Goal: Use online tool/utility: Utilize a website feature to perform a specific function

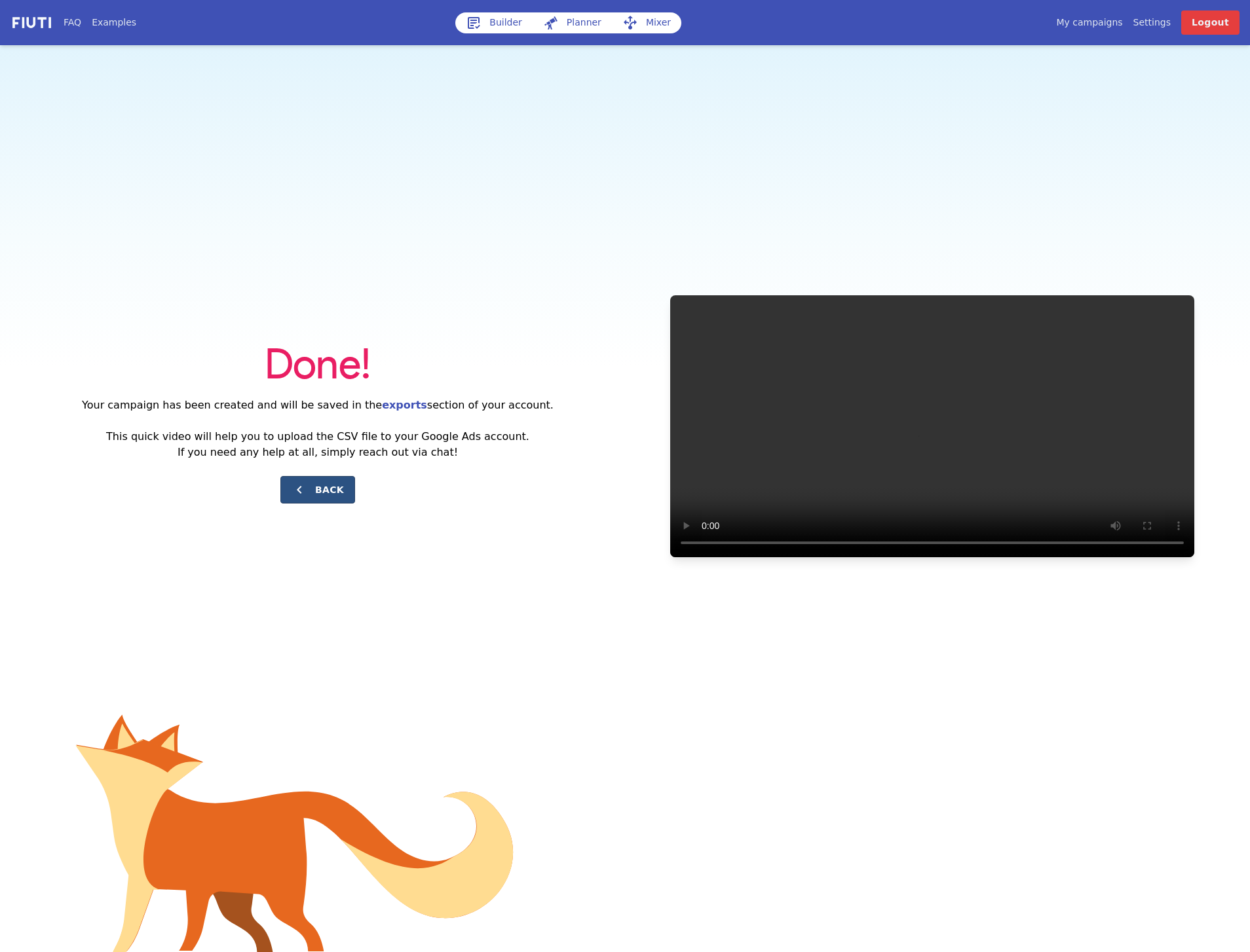
click at [295, 497] on icon at bounding box center [299, 489] width 16 height 16
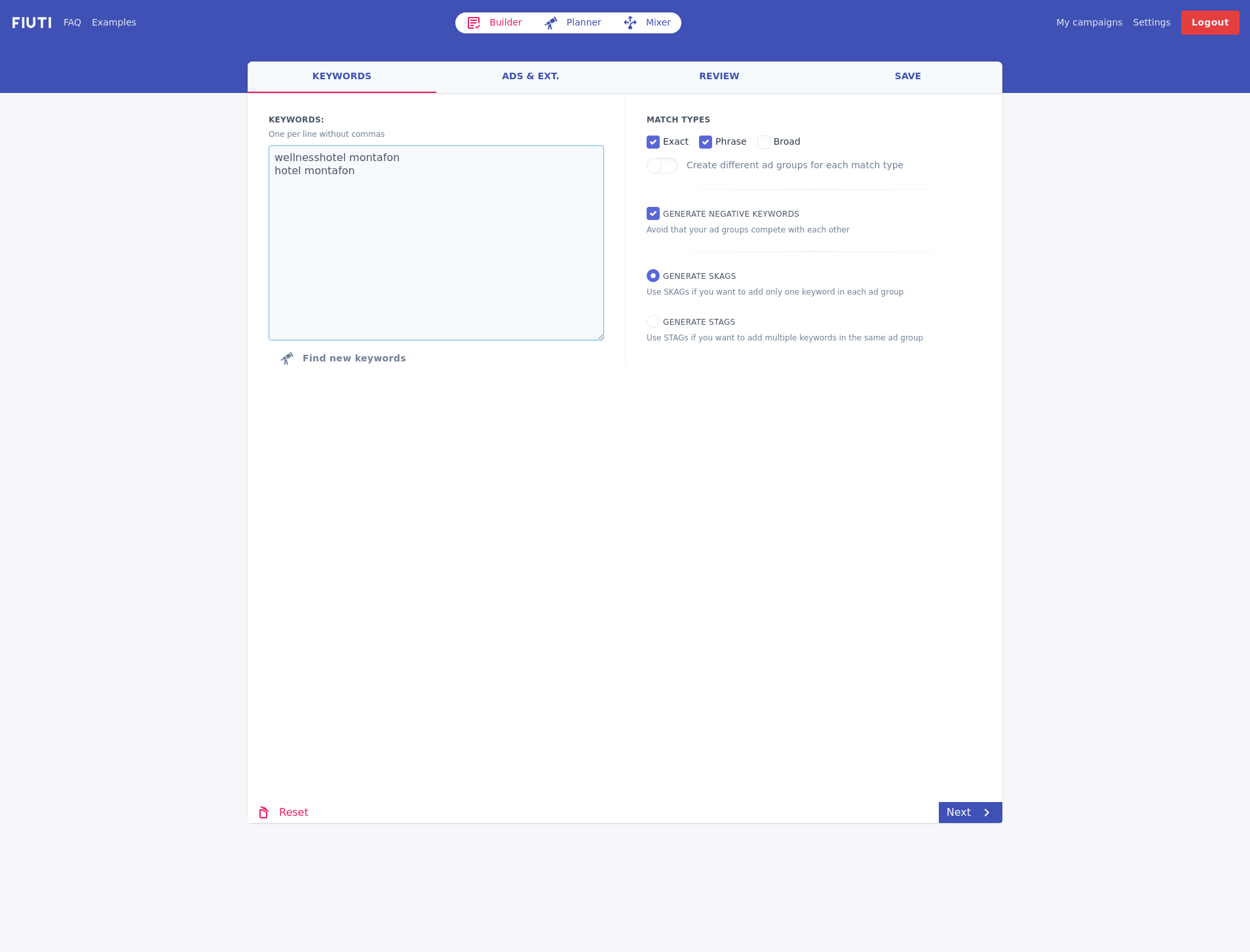
click at [383, 183] on textarea "wellnesshotel montafon hotel montafon" at bounding box center [436, 243] width 336 height 195
drag, startPoint x: 402, startPoint y: 189, endPoint x: 261, endPoint y: 155, distance: 145.0
click at [261, 155] on div "Keywords: Ad groups: One per line without commas wellnesshotel montafon hotel m…" at bounding box center [436, 243] width 377 height 299
paste textarea "hotel vorarlberg 5 sterne hotel vorarlberg luxushotel vorarlberg boutique hotel…"
type textarea "hotel vorarlberg 5 sterne hotel vorarlberg luxushotel vorarlberg boutique hotel…"
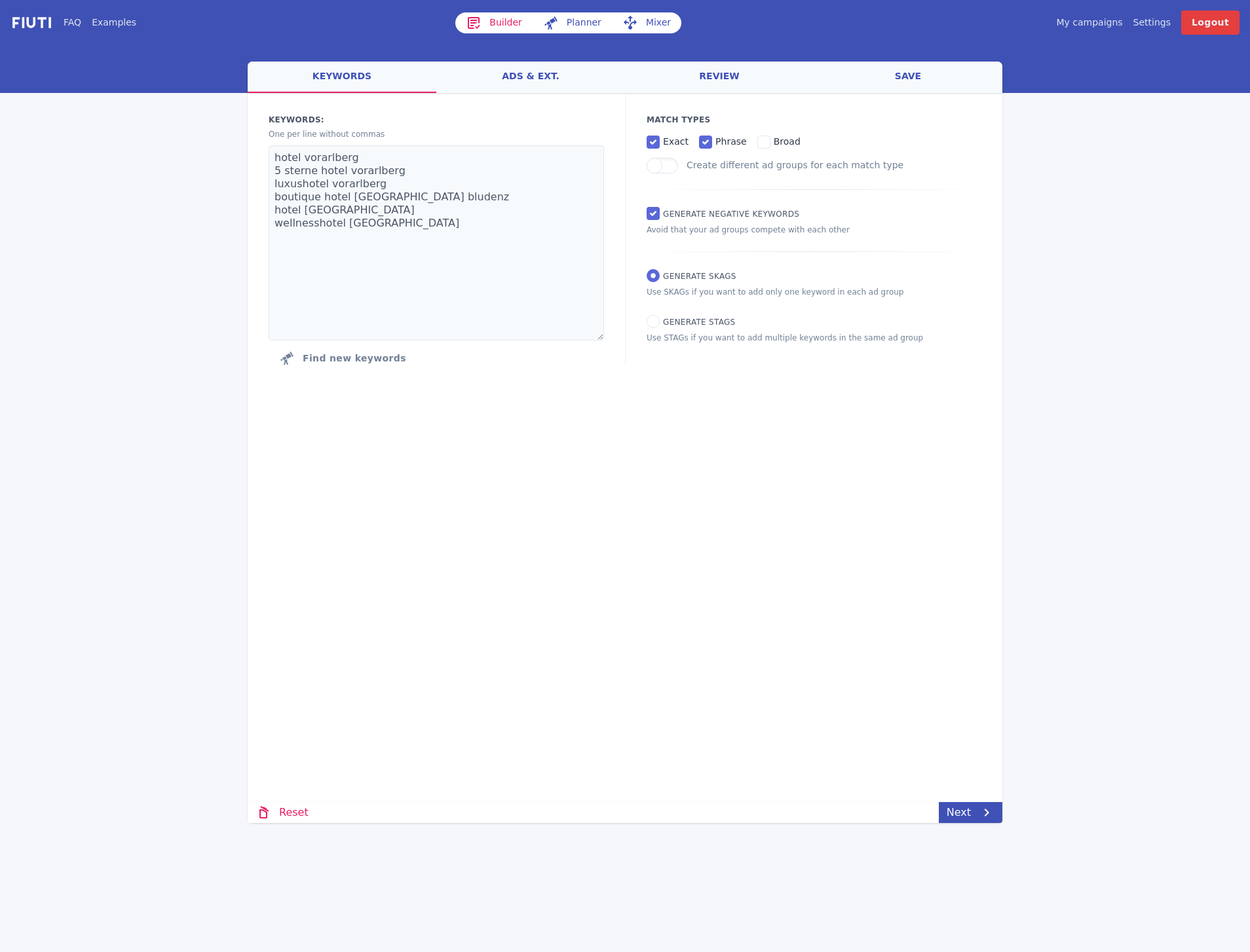
click at [536, 492] on div "Loading... Loading Keywords: Ad groups: One per line without commas hotel vorar…" at bounding box center [625, 378] width 755 height 571
click at [961, 809] on link "Next" at bounding box center [970, 813] width 63 height 21
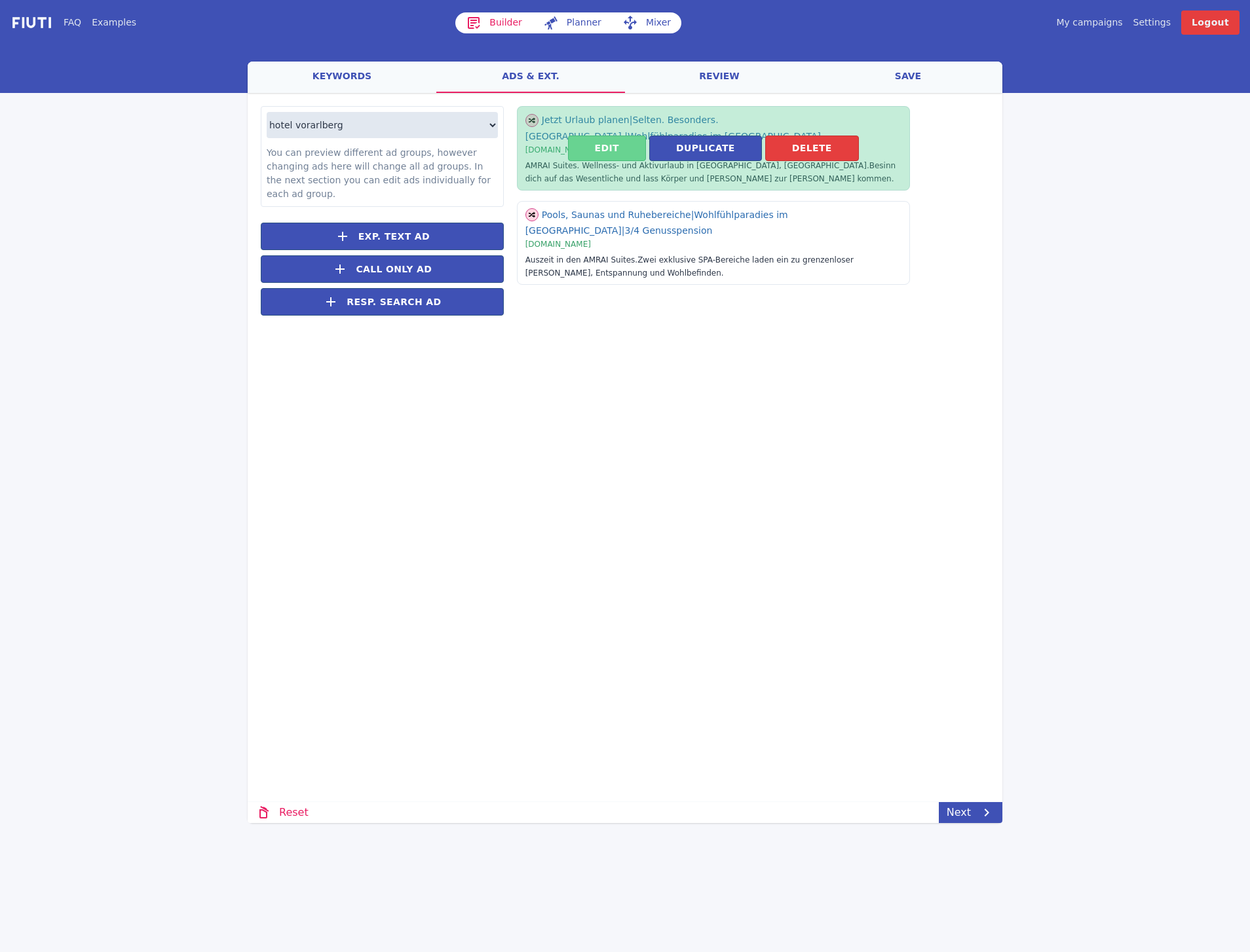
click at [614, 150] on button "Edit" at bounding box center [607, 148] width 78 height 26
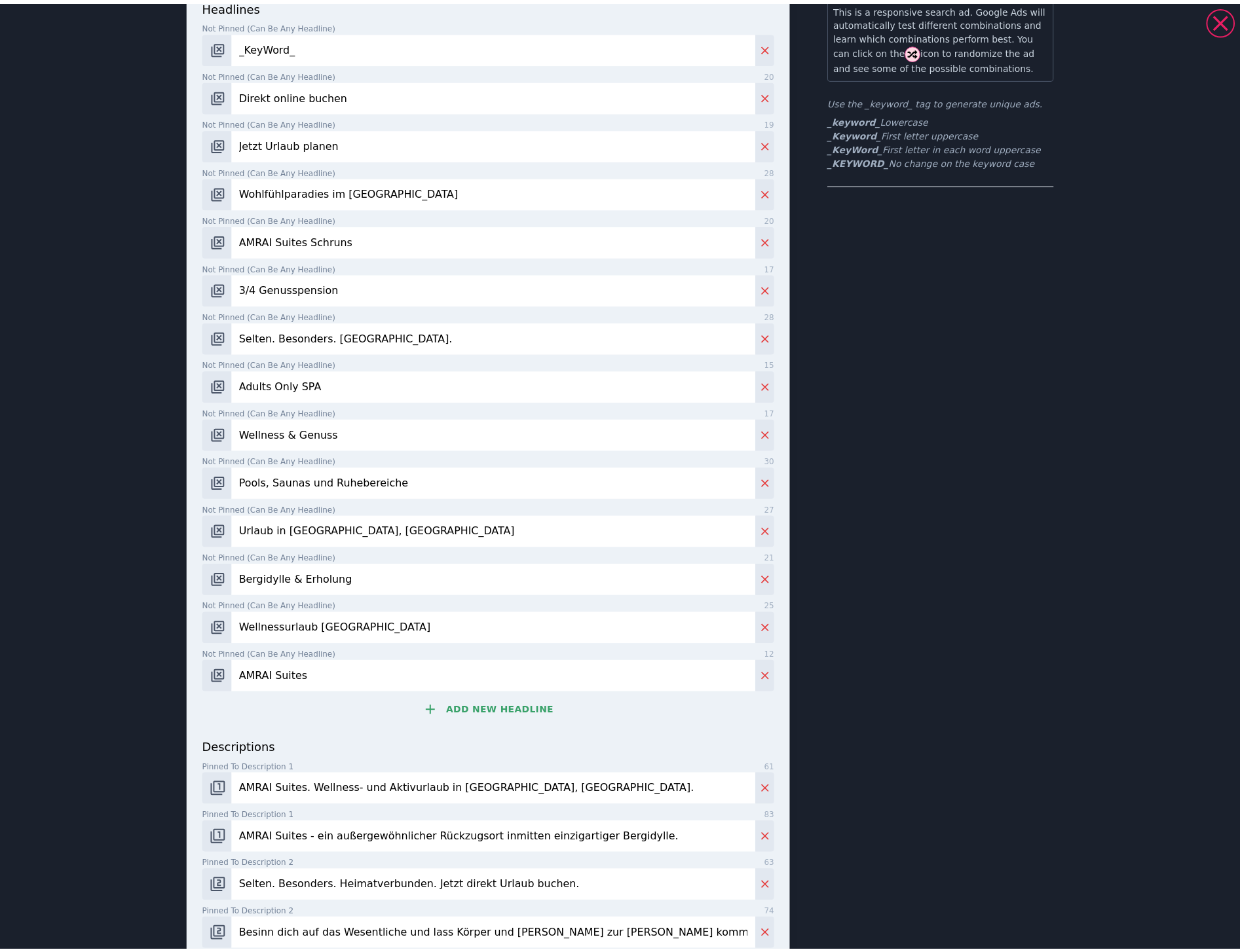
scroll to position [251, 0]
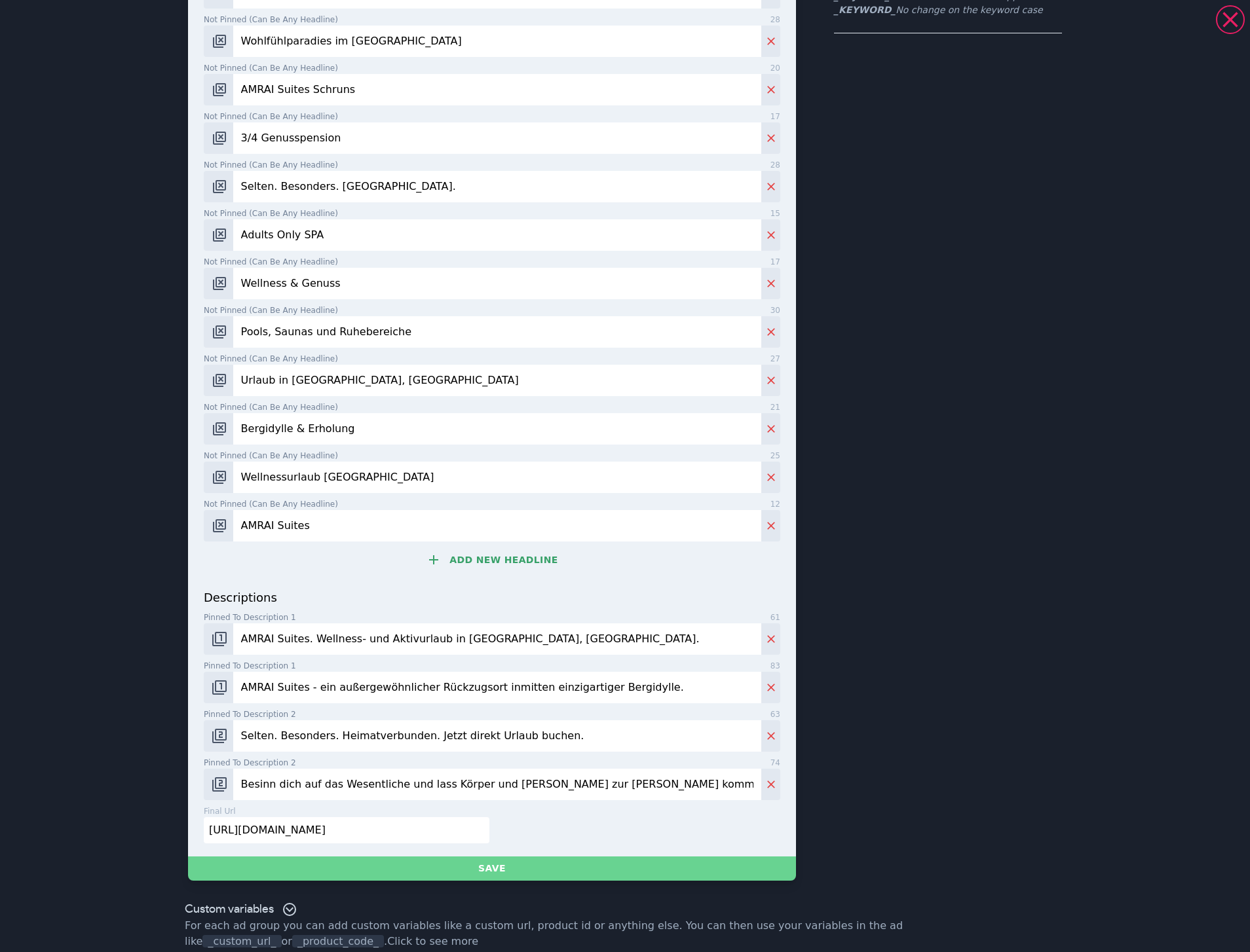
click at [542, 857] on button "Save" at bounding box center [492, 869] width 608 height 24
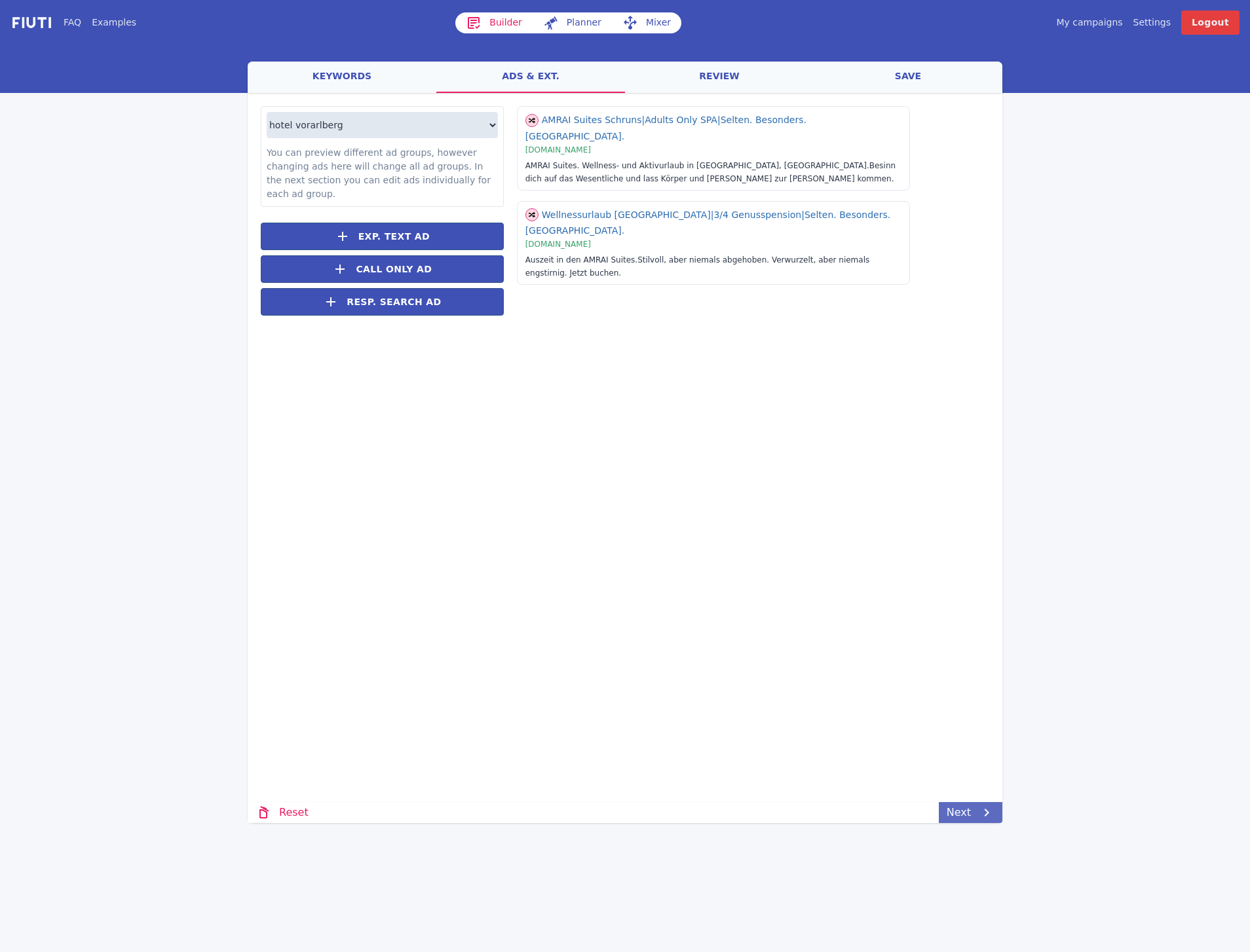
click at [963, 803] on link "Next" at bounding box center [970, 813] width 63 height 21
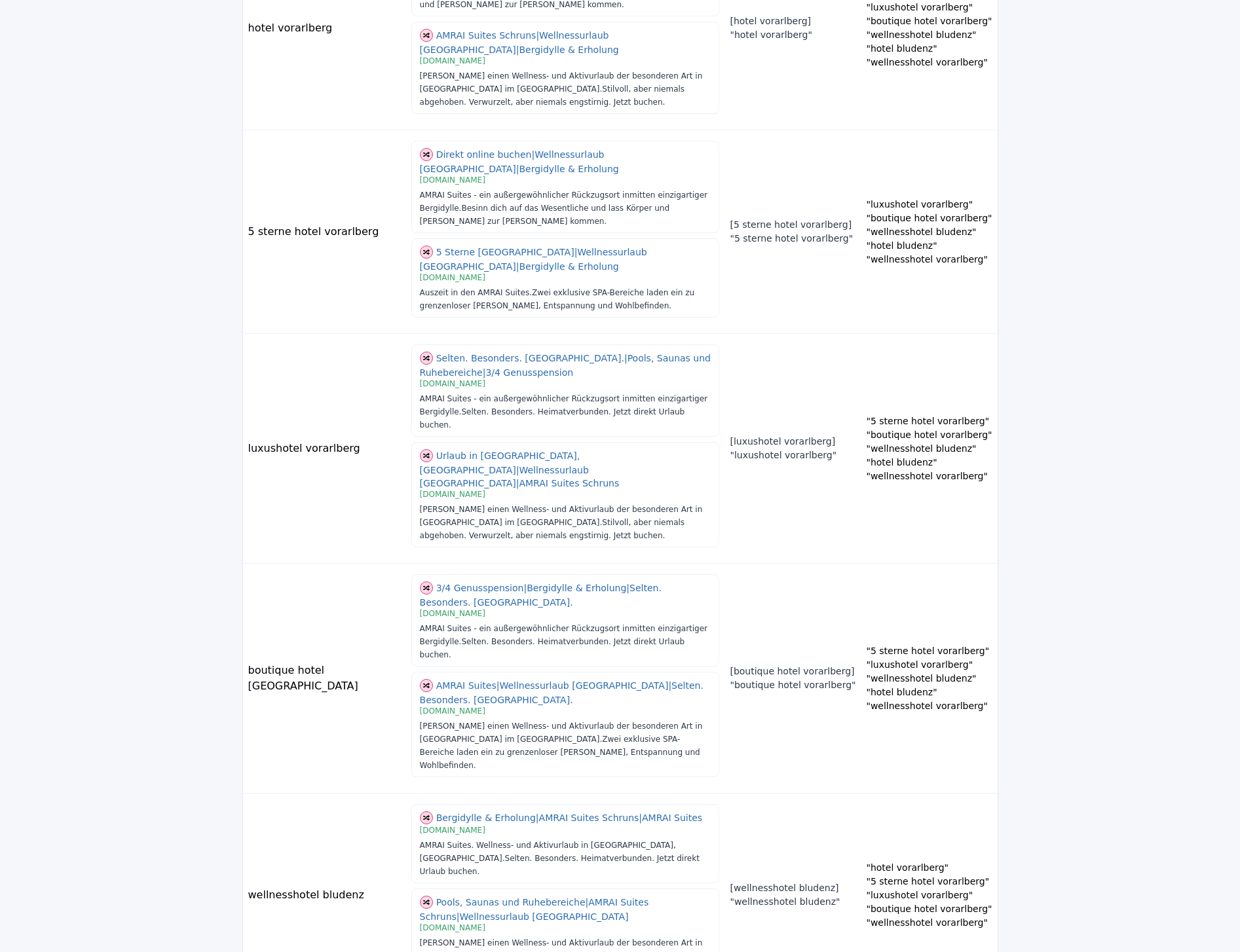
scroll to position [492, 0]
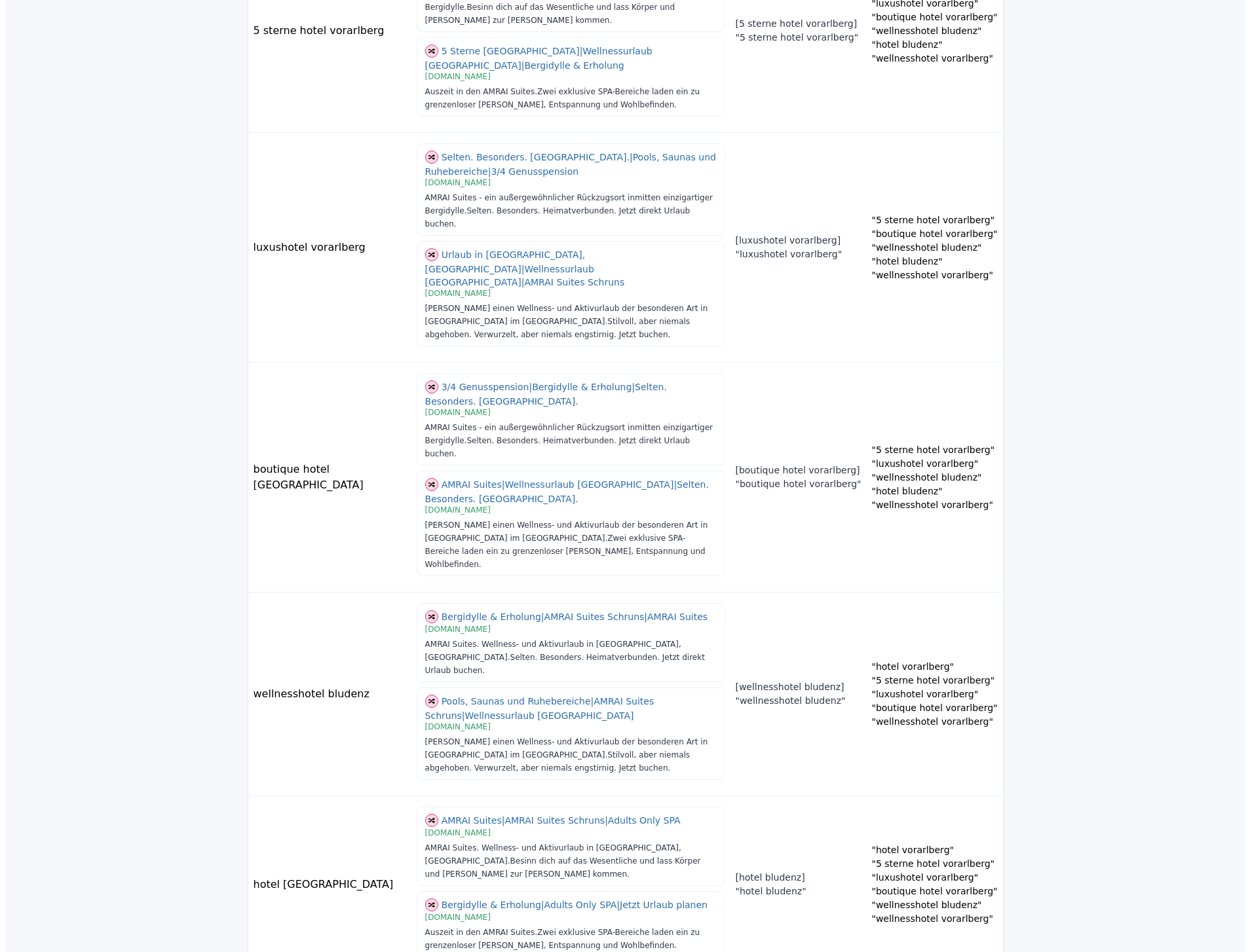
scroll to position [0, 0]
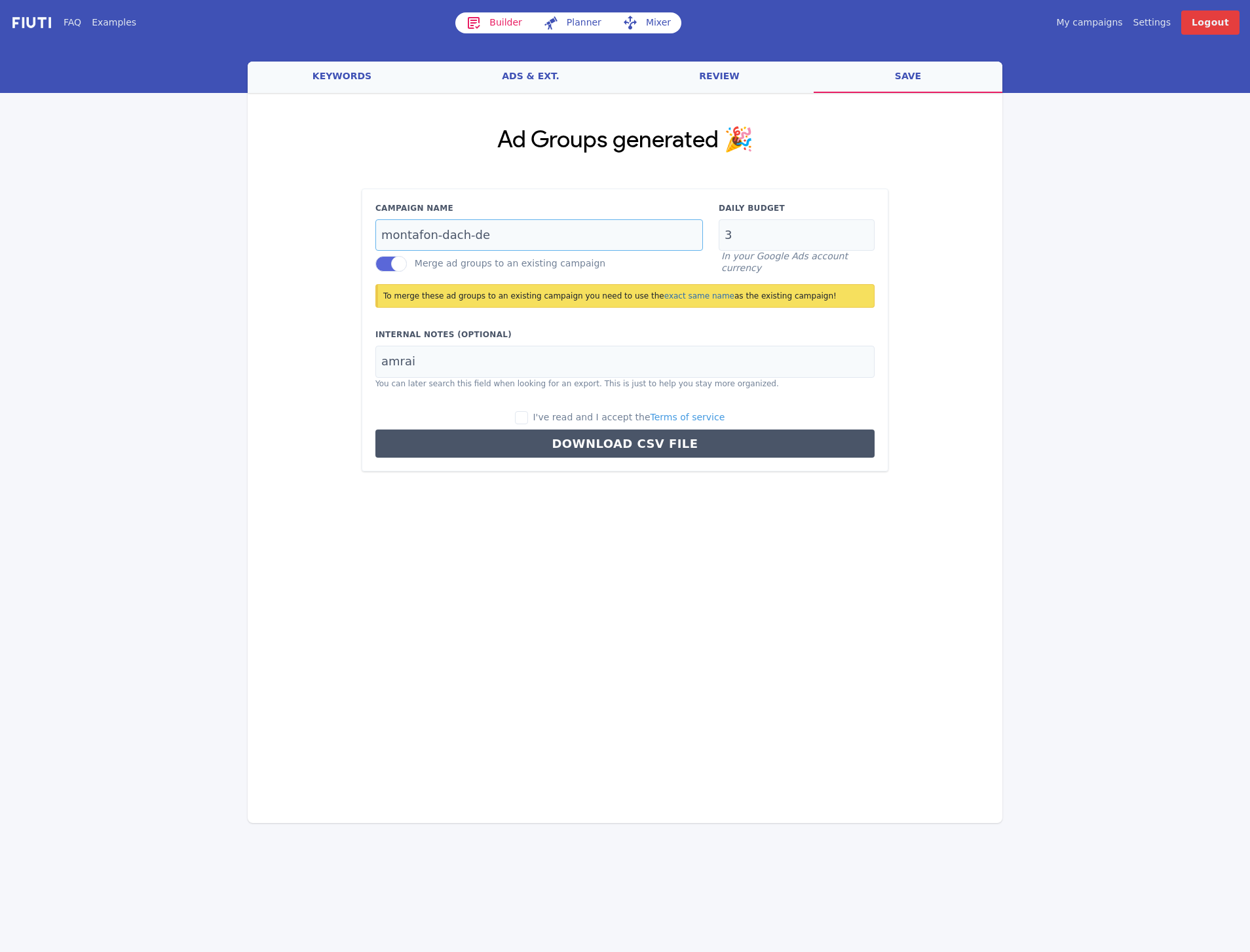
click at [502, 237] on input "montafon-dach-de" at bounding box center [539, 235] width 327 height 32
click at [502, 236] on input "montafon-dach-de" at bounding box center [539, 235] width 327 height 32
paste input "vorarlberg"
type input "vorarlberg-dach-de"
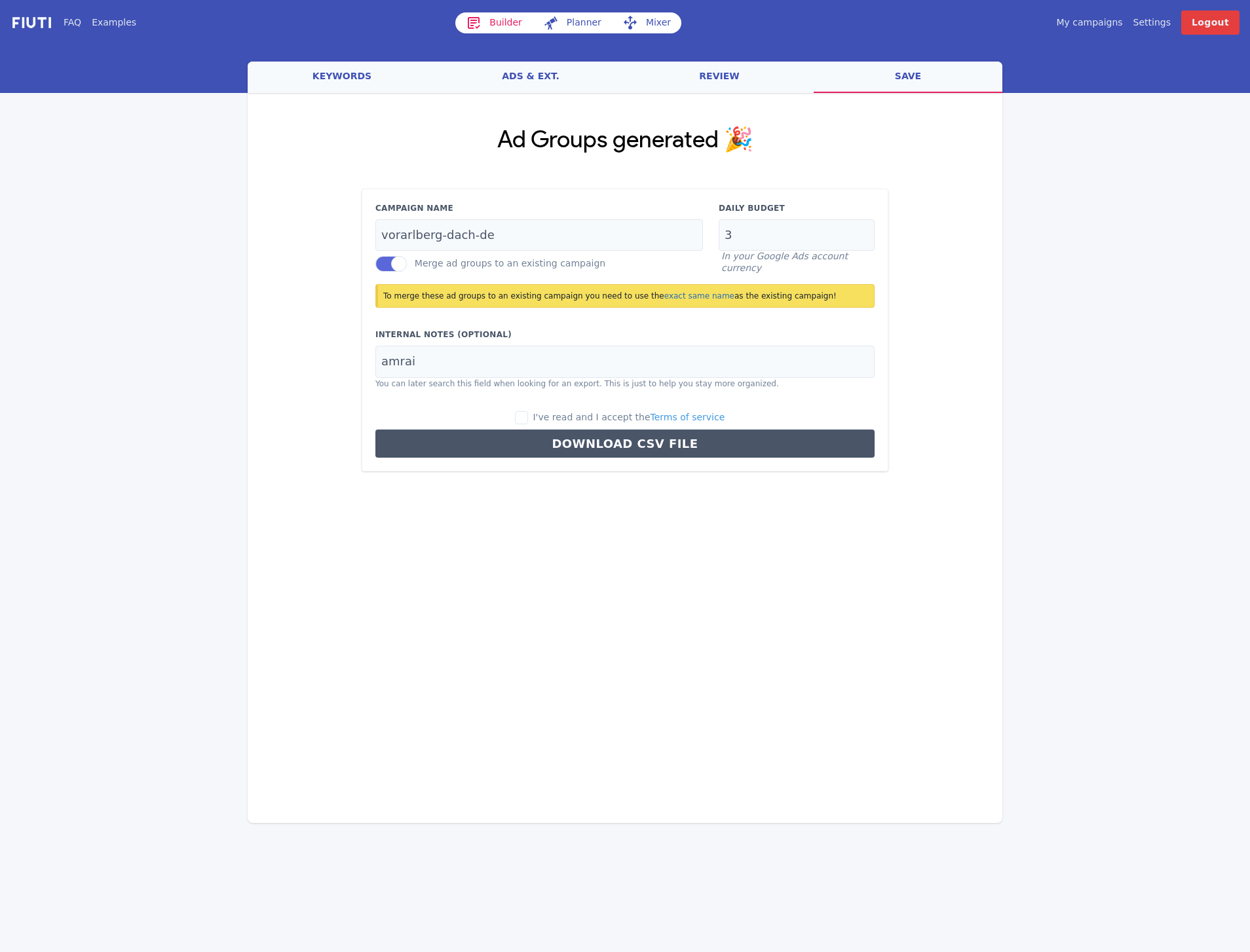
drag, startPoint x: 473, startPoint y: 637, endPoint x: 440, endPoint y: 557, distance: 86.5
click at [472, 635] on div "Loading... Loading Ad Groups generated 🎉 Campaign Name vorarlberg-dach-de Merge…" at bounding box center [625, 378] width 755 height 571
click at [528, 419] on input "I've read and I accept the Terms of service" at bounding box center [521, 417] width 13 height 13
checkbox input "true"
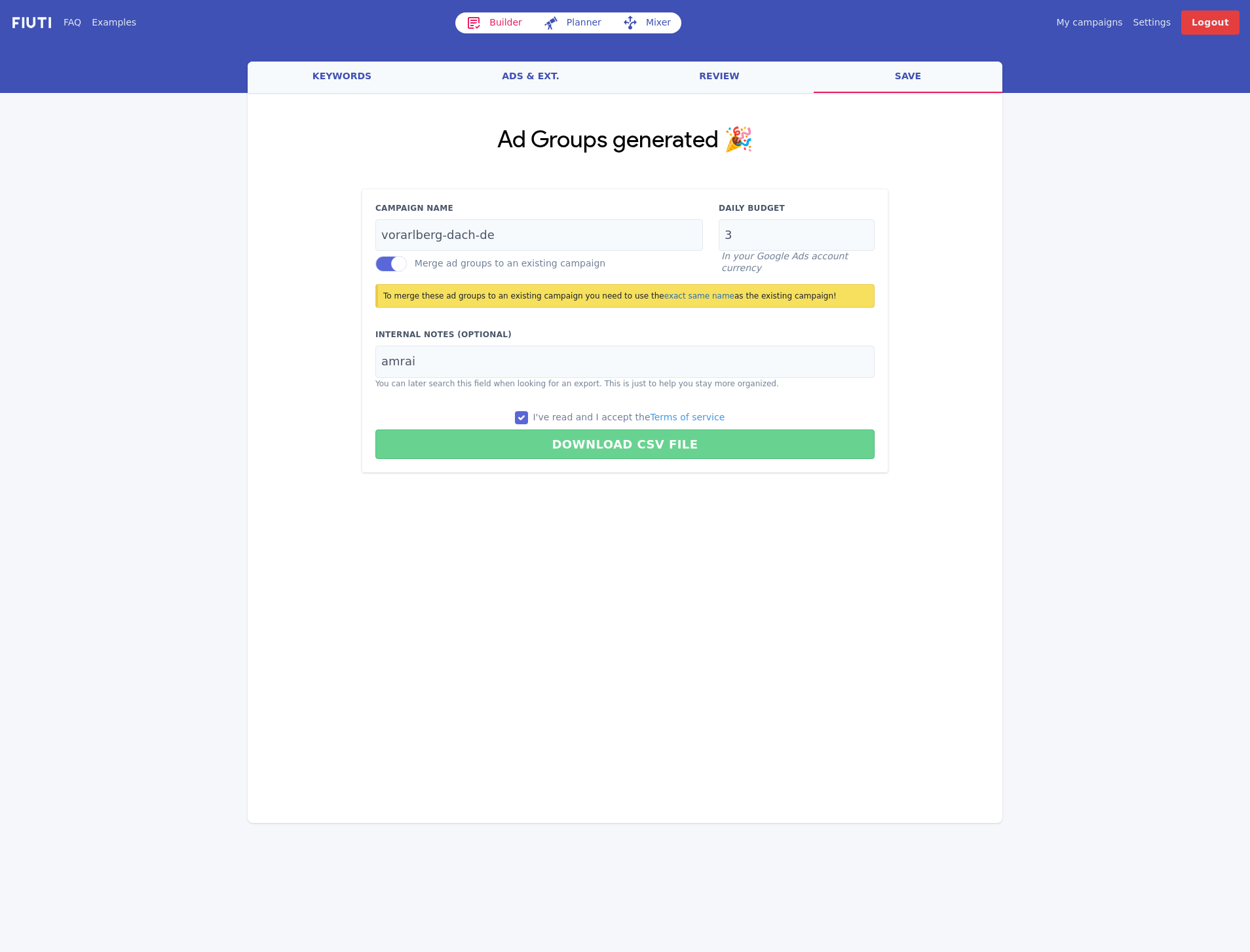
click at [542, 445] on button "Download CSV File" at bounding box center [624, 444] width 499 height 29
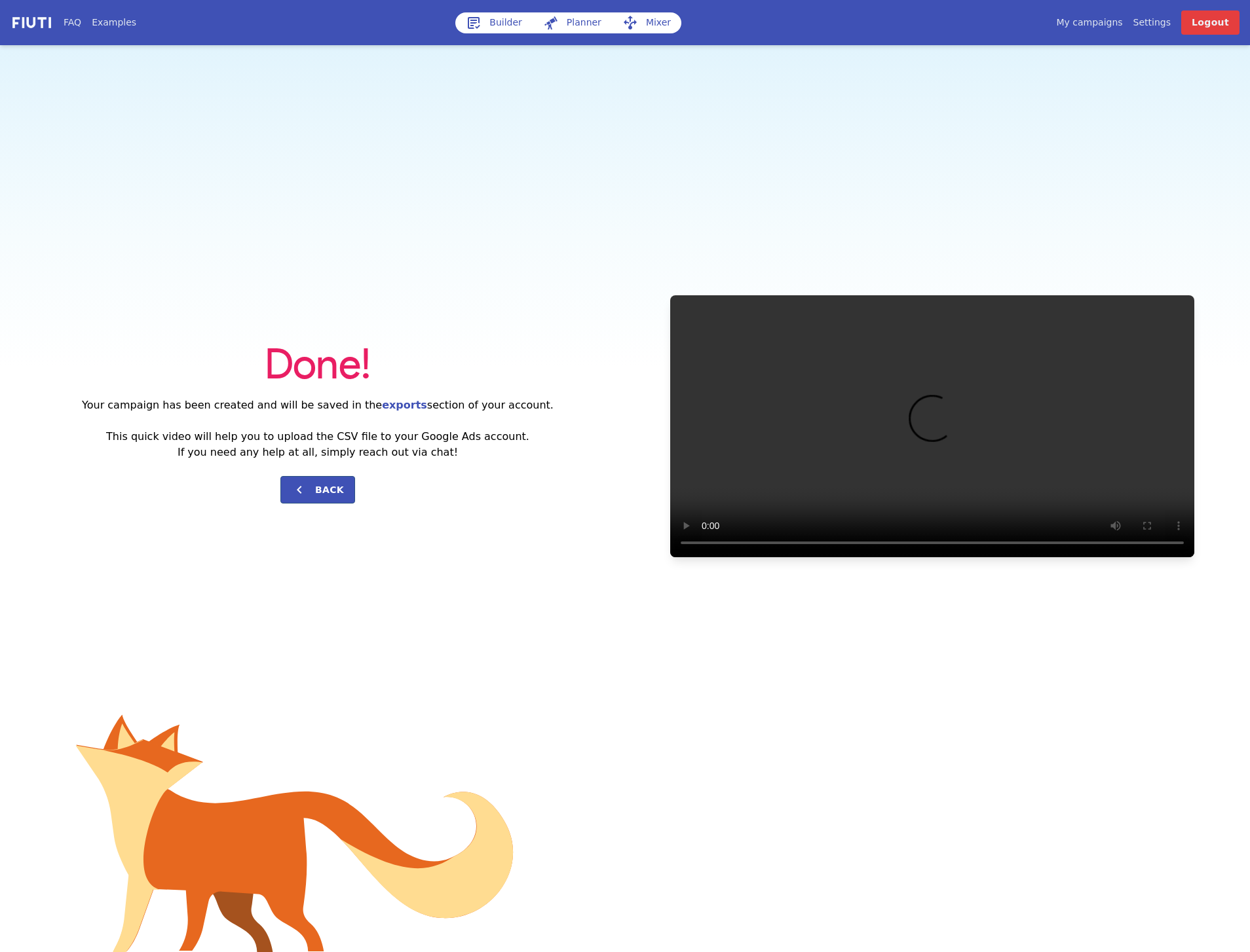
click at [704, 191] on div "Done! Your campaign has been created and will be saved in the exports section o…" at bounding box center [625, 425] width 1250 height 761
